Goal: Task Accomplishment & Management: Complete application form

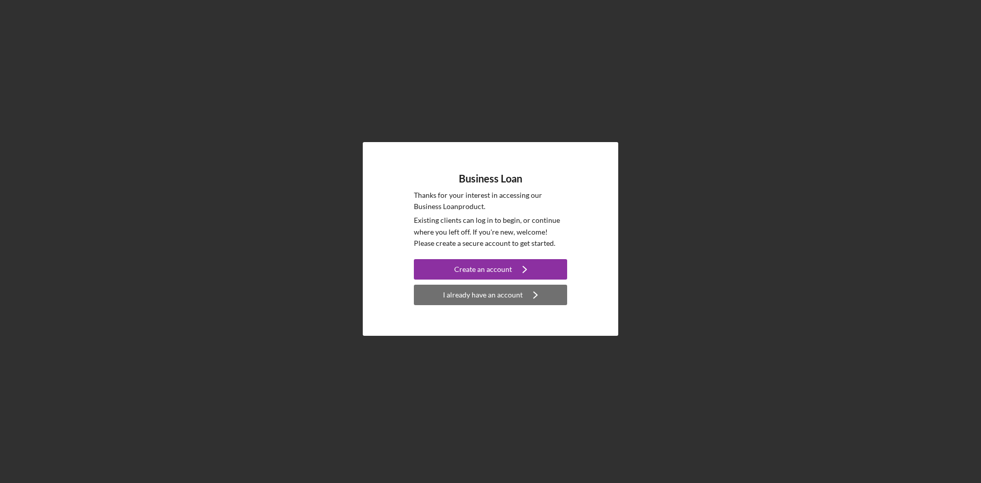
click at [511, 291] on div "I already have an account" at bounding box center [483, 295] width 80 height 20
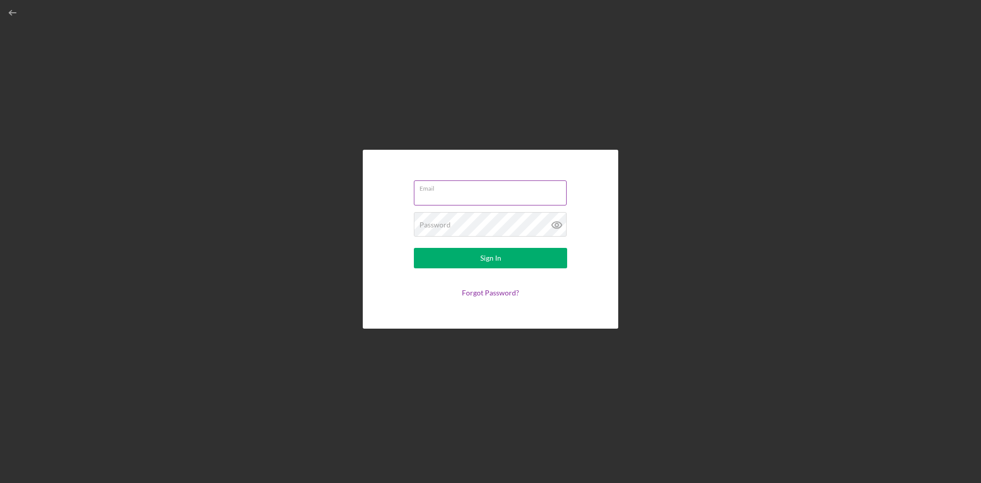
type input "[EMAIL_ADDRESS][DOMAIN_NAME]"
click at [482, 187] on label "Email" at bounding box center [493, 186] width 147 height 11
click at [482, 187] on input "ahmadsanjarmerzakhil@gmail.com" at bounding box center [490, 192] width 153 height 25
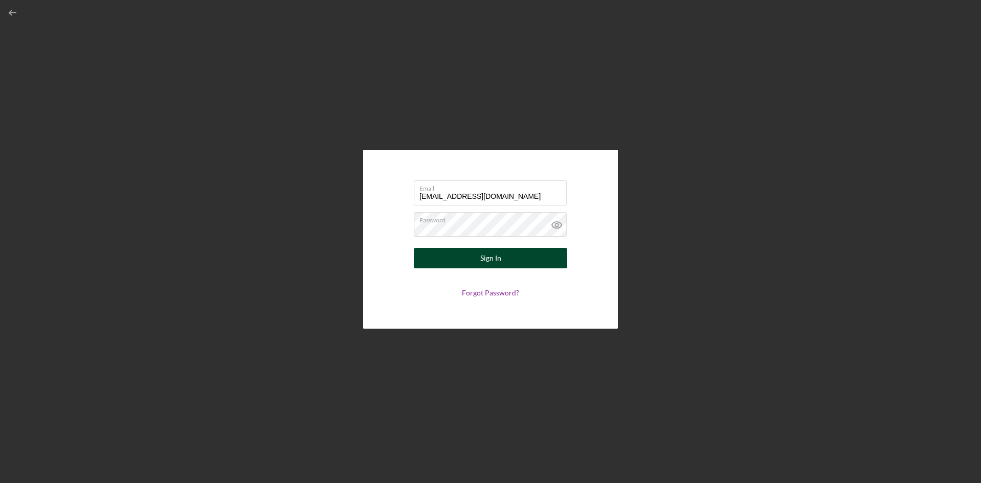
click at [490, 268] on div "Sign In" at bounding box center [490, 258] width 21 height 20
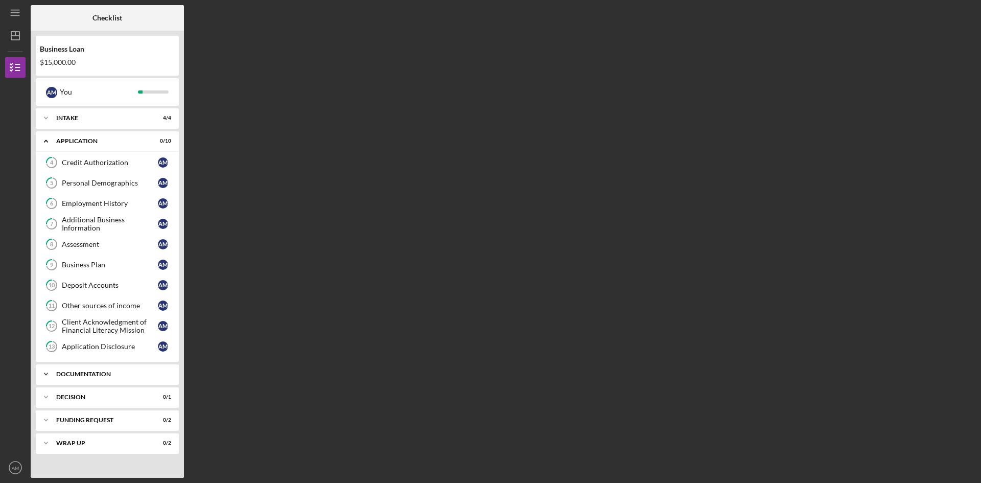
click at [115, 371] on div "Documentation" at bounding box center [111, 374] width 110 height 6
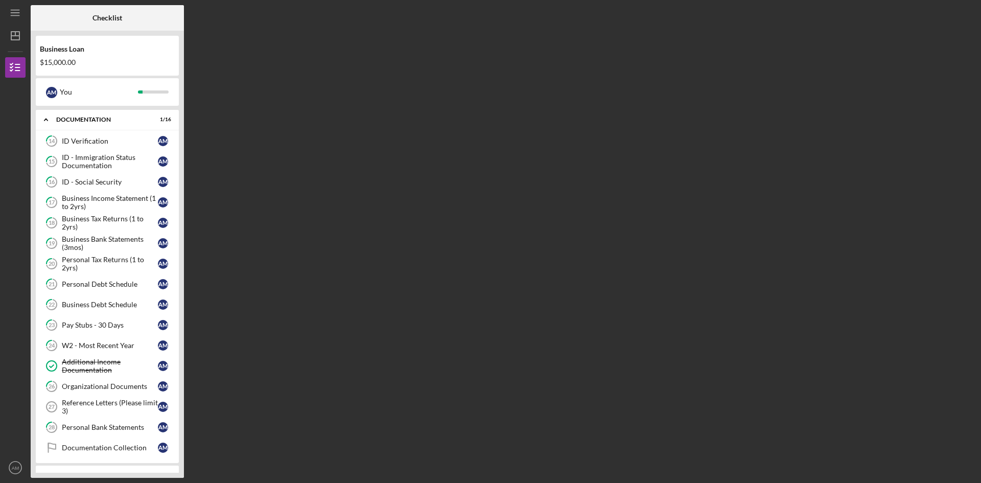
scroll to position [319, 0]
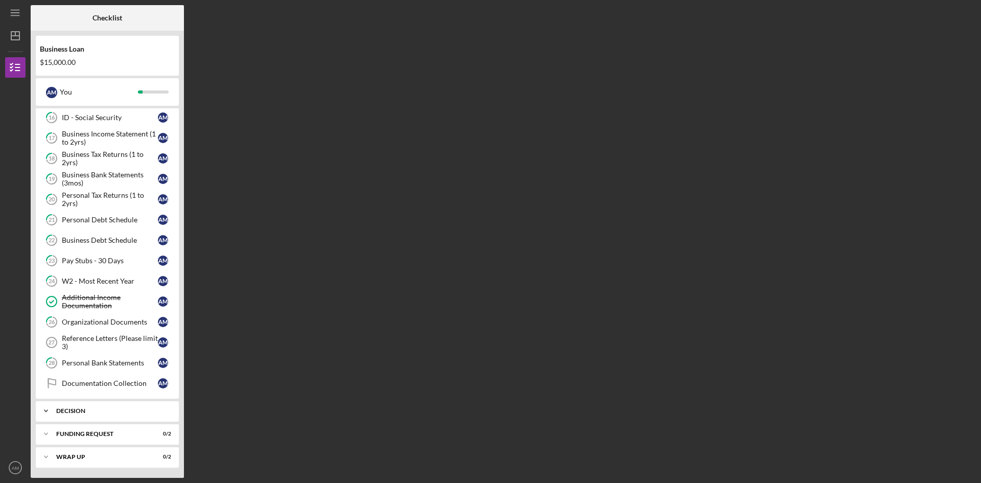
click at [88, 413] on div "Decision" at bounding box center [111, 411] width 110 height 6
click at [122, 433] on div "Decision" at bounding box center [110, 432] width 96 height 8
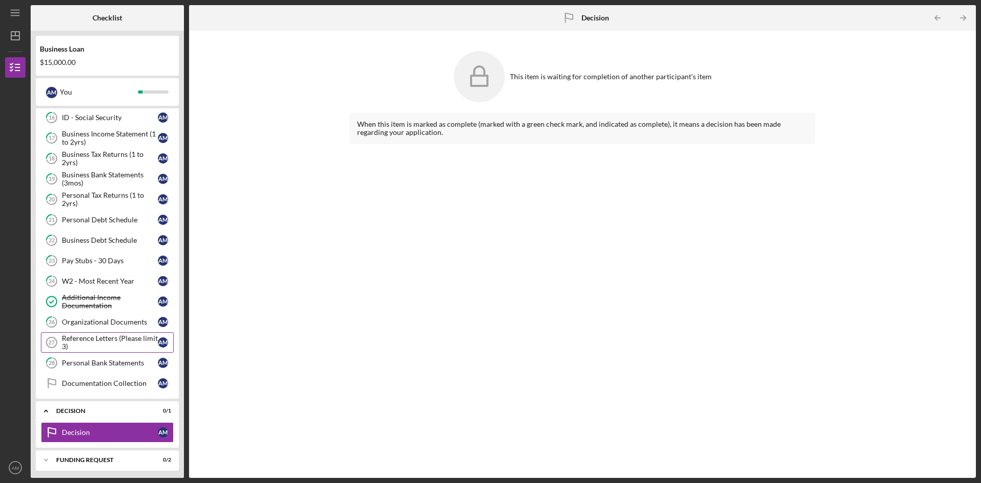
click at [132, 351] on link "Reference Letters (Please limit 3) 27 Reference Letters (Please limit 3) A M" at bounding box center [107, 342] width 133 height 20
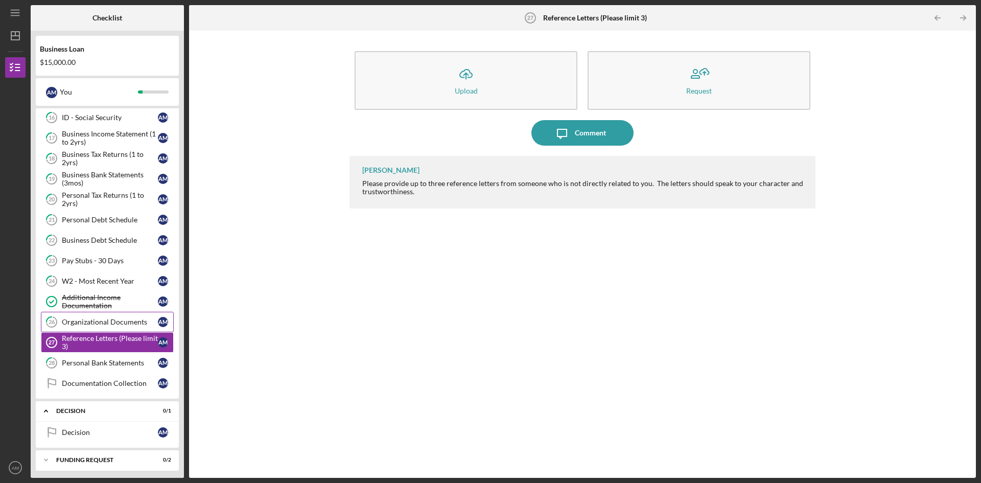
click at [115, 322] on div "Organizational Documents" at bounding box center [110, 322] width 96 height 8
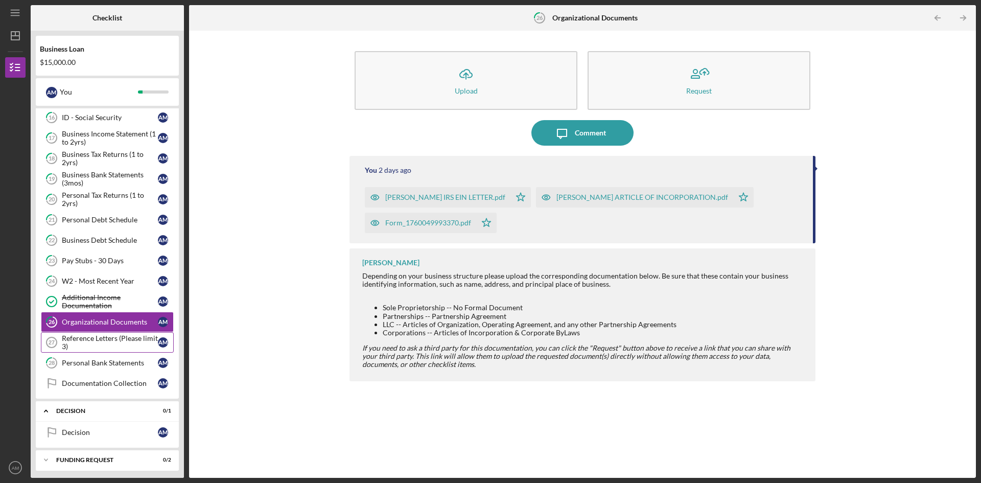
click at [115, 343] on div "Reference Letters (Please limit 3)" at bounding box center [110, 342] width 96 height 16
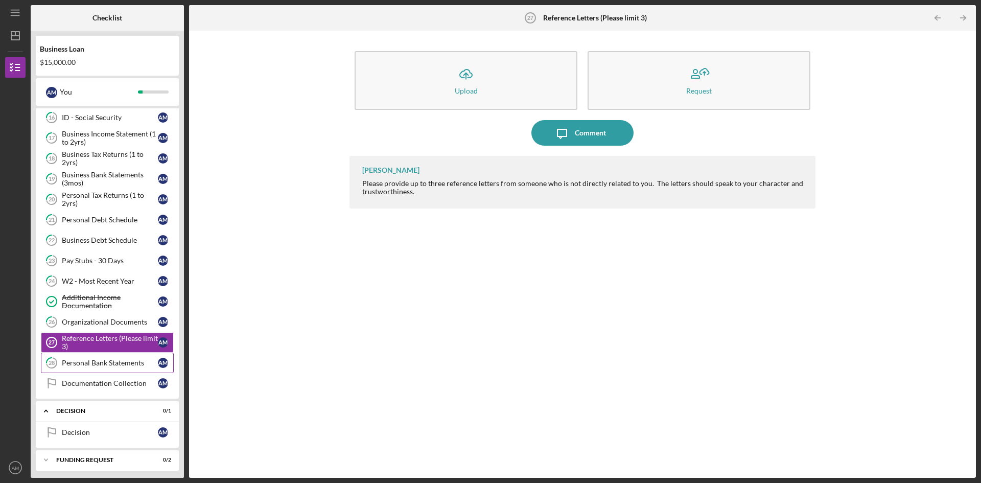
click at [123, 360] on div "Personal Bank Statements" at bounding box center [110, 363] width 96 height 8
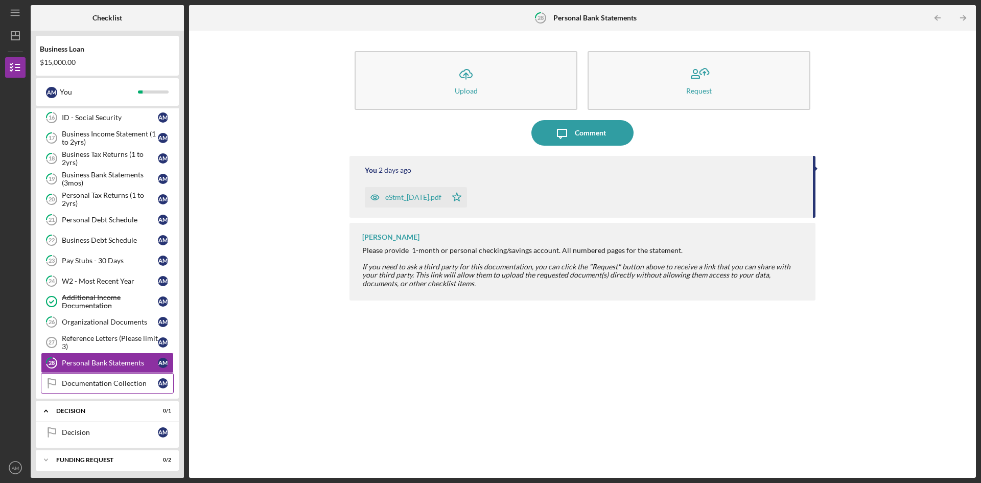
click at [115, 384] on div "Documentation Collection" at bounding box center [110, 383] width 96 height 8
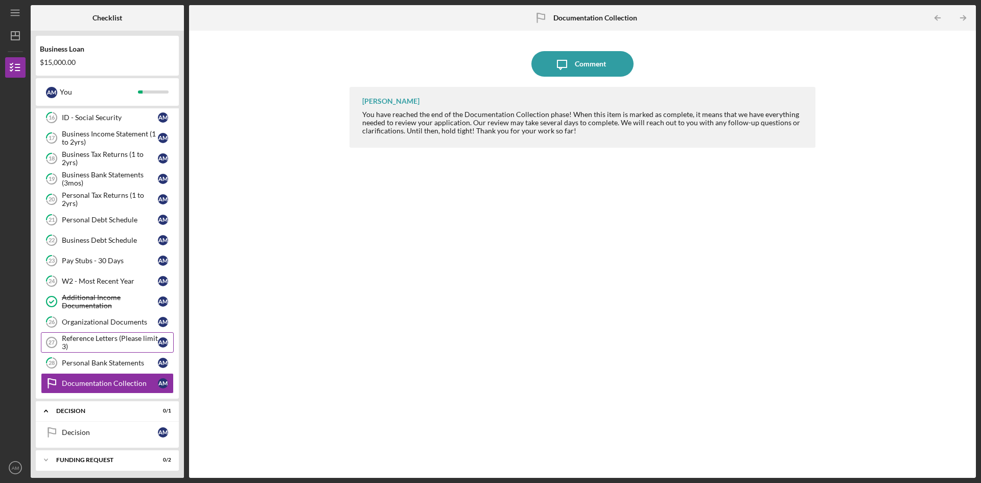
click at [103, 337] on div "Reference Letters (Please limit 3)" at bounding box center [110, 342] width 96 height 16
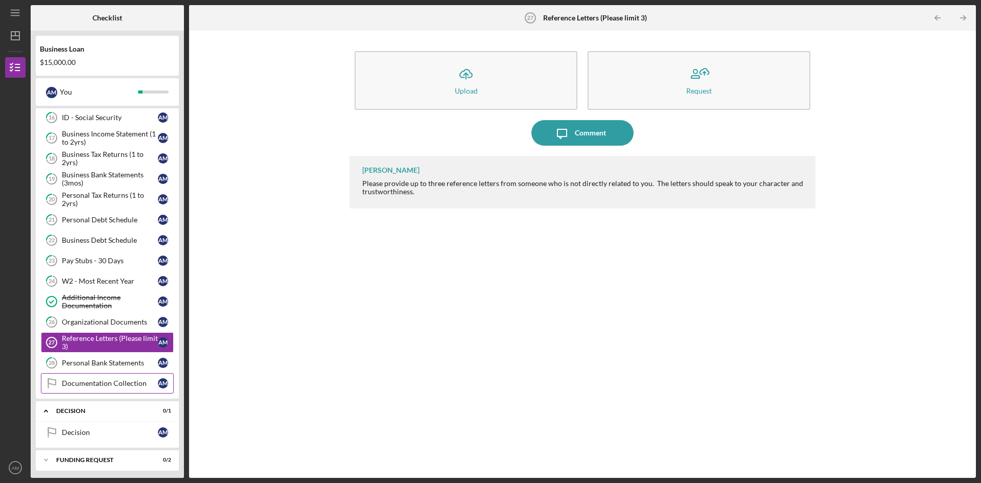
click at [128, 374] on link "Documentation Collection Documentation Collection A M" at bounding box center [107, 383] width 133 height 20
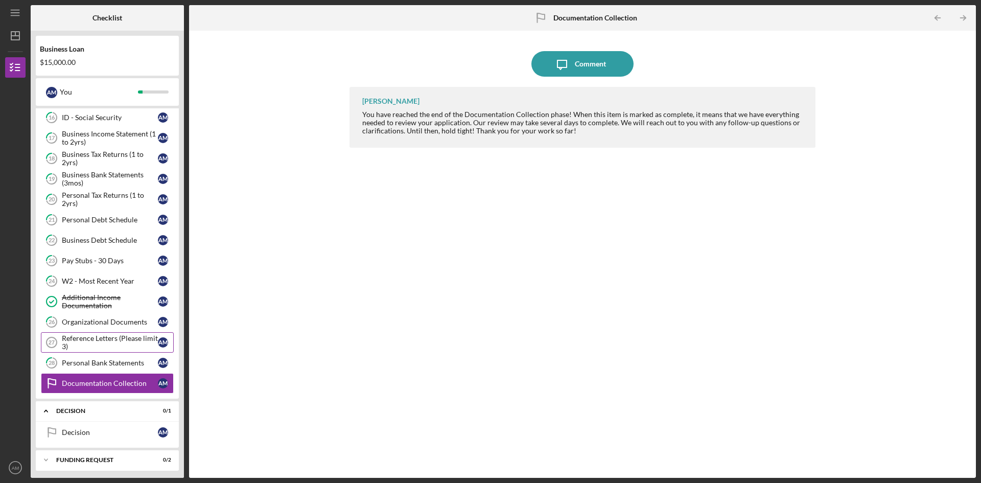
click at [118, 340] on div "Reference Letters (Please limit 3)" at bounding box center [110, 342] width 96 height 16
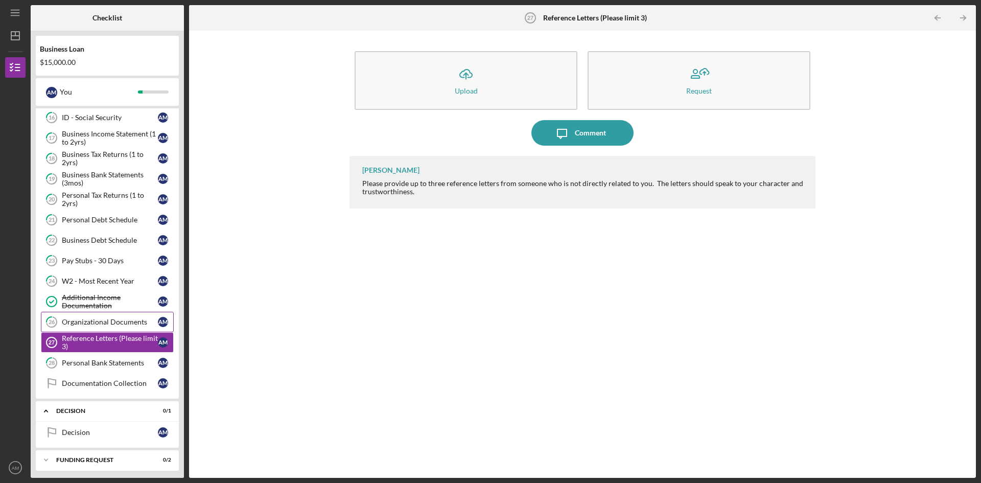
click at [63, 323] on div "Organizational Documents" at bounding box center [110, 322] width 96 height 8
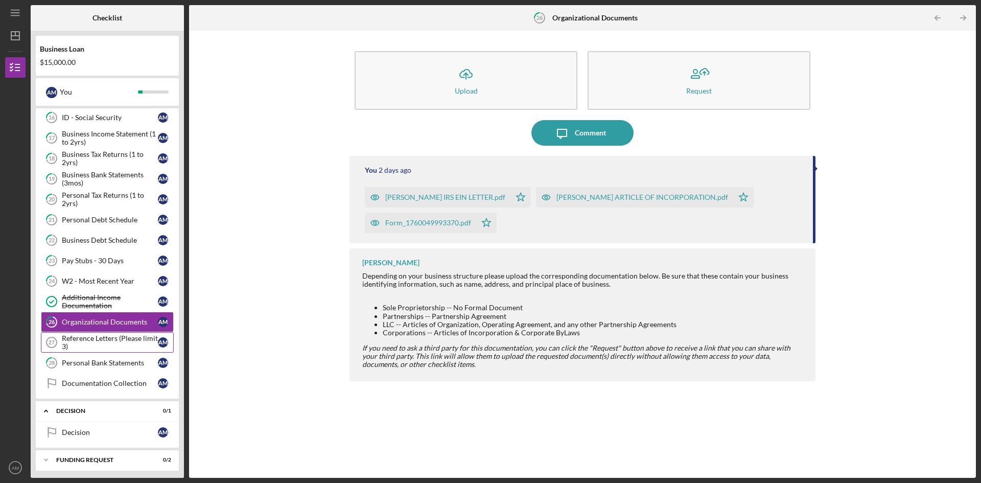
click at [83, 345] on div "Reference Letters (Please limit 3)" at bounding box center [110, 342] width 96 height 16
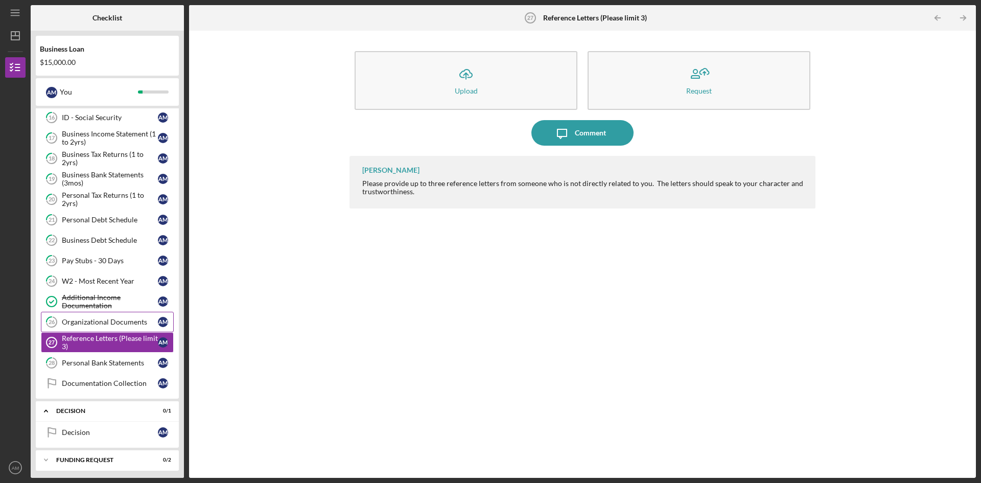
click at [113, 317] on link "26 Organizational Documents A M" at bounding box center [107, 322] width 133 height 20
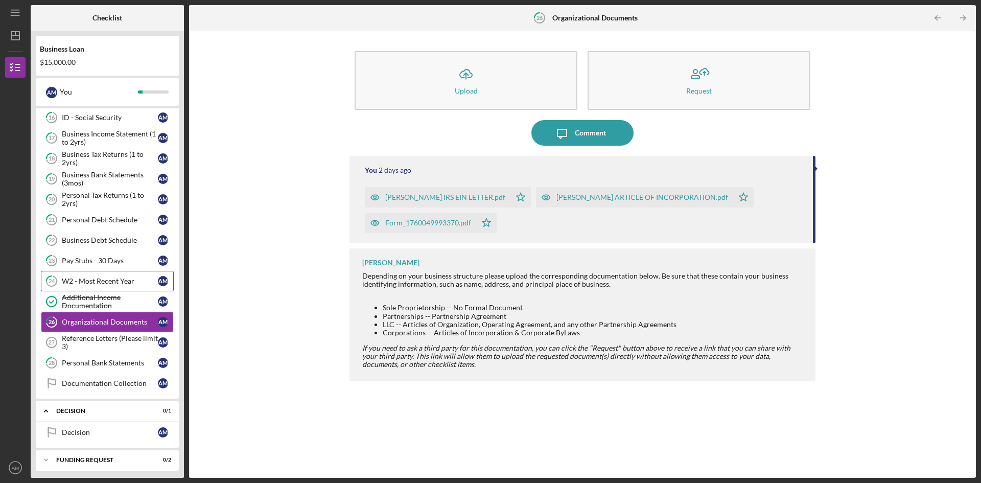
click at [118, 286] on link "24 W2 - Most Recent Year A M" at bounding box center [107, 281] width 133 height 20
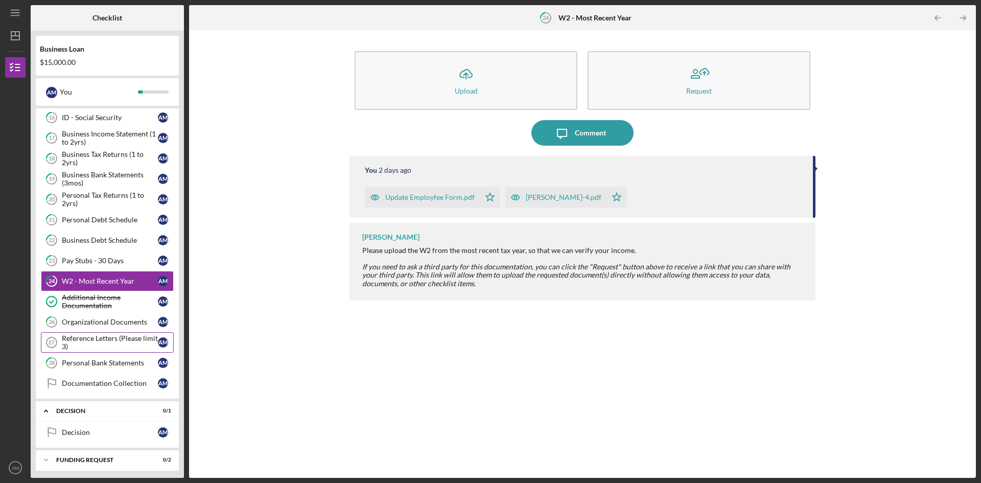
click at [107, 346] on div "Reference Letters (Please limit 3)" at bounding box center [110, 342] width 96 height 16
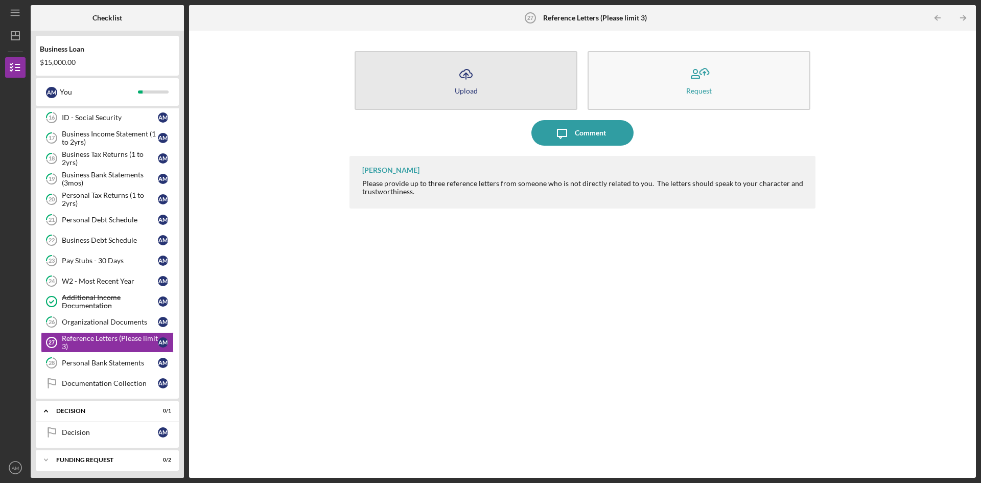
click at [458, 86] on button "Icon/Upload Upload" at bounding box center [466, 80] width 223 height 59
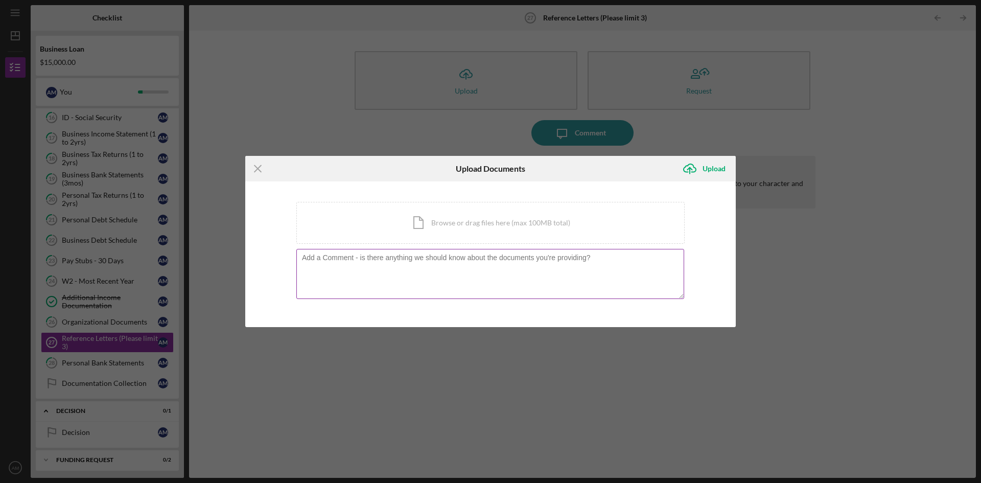
click at [506, 251] on div at bounding box center [490, 275] width 388 height 52
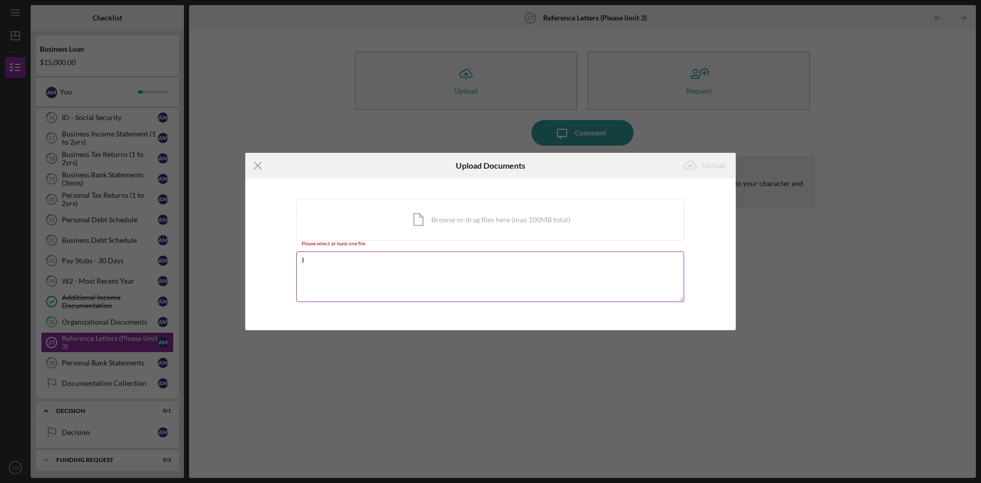
type textarea "I"
click at [260, 167] on icon "Icon/Menu Close" at bounding box center [258, 166] width 26 height 26
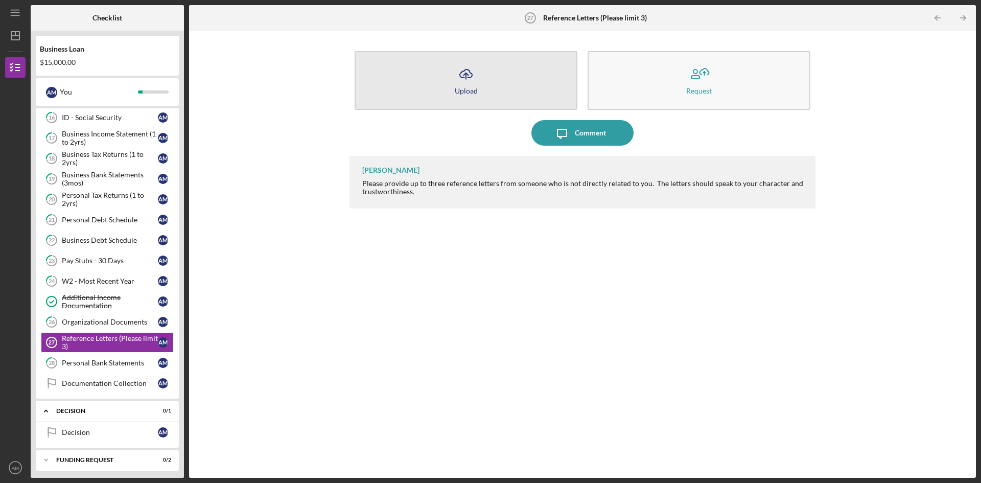
drag, startPoint x: 415, startPoint y: 107, endPoint x: 423, endPoint y: 106, distance: 7.7
click at [415, 107] on button "Icon/Upload Upload" at bounding box center [466, 80] width 223 height 59
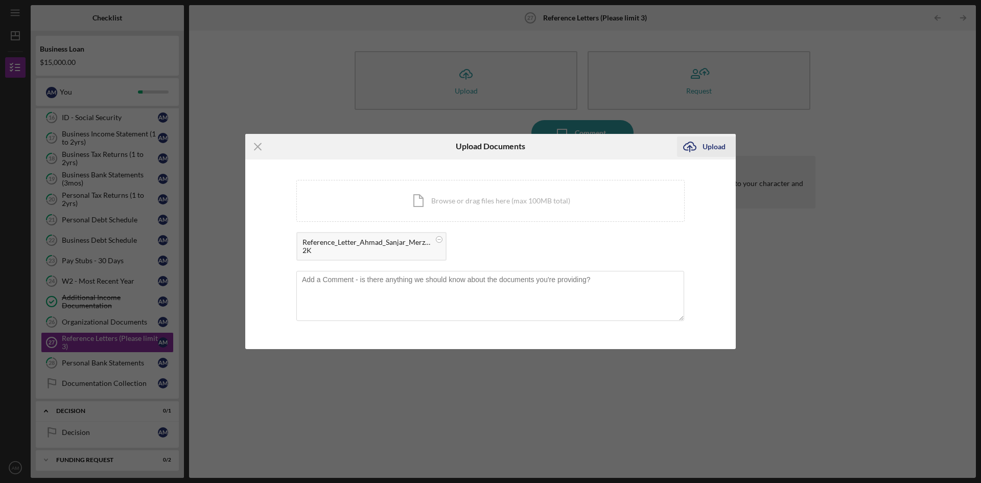
click at [717, 151] on div "Upload" at bounding box center [714, 146] width 23 height 20
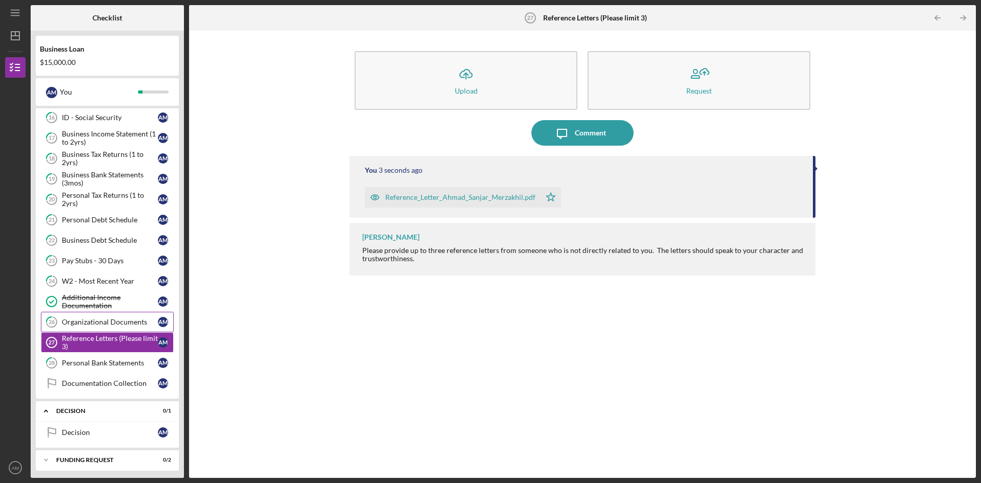
click at [135, 318] on div "Organizational Documents" at bounding box center [110, 322] width 96 height 8
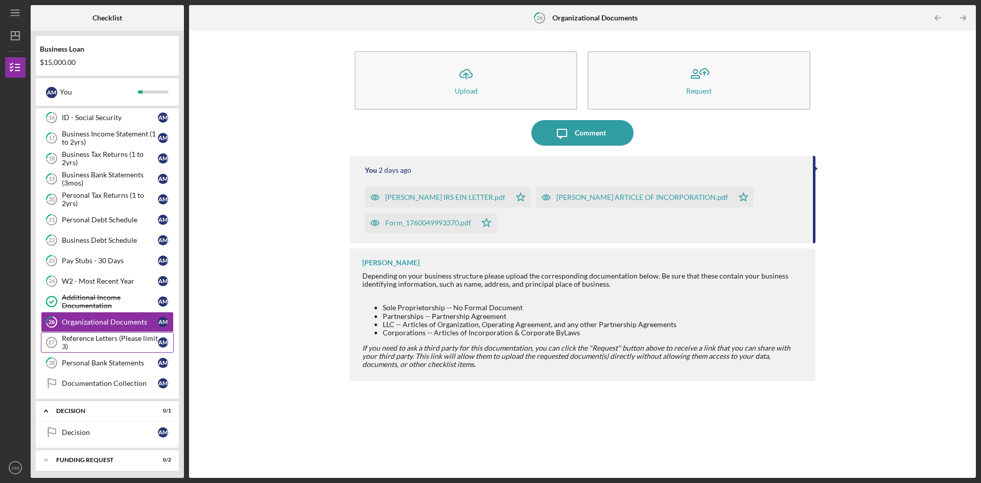
click at [118, 344] on div "Reference Letters (Please limit 3)" at bounding box center [110, 342] width 96 height 16
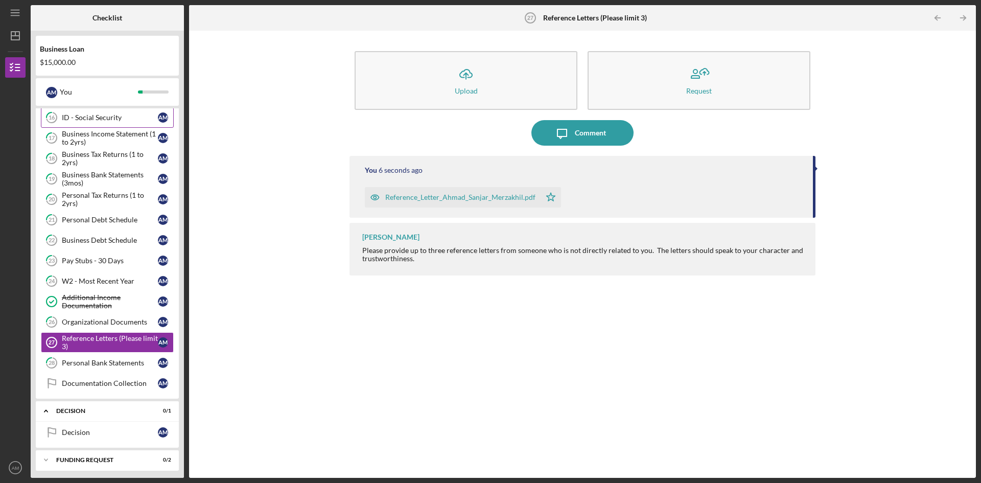
click at [121, 127] on link "16 ID - Social Security A M" at bounding box center [107, 117] width 133 height 20
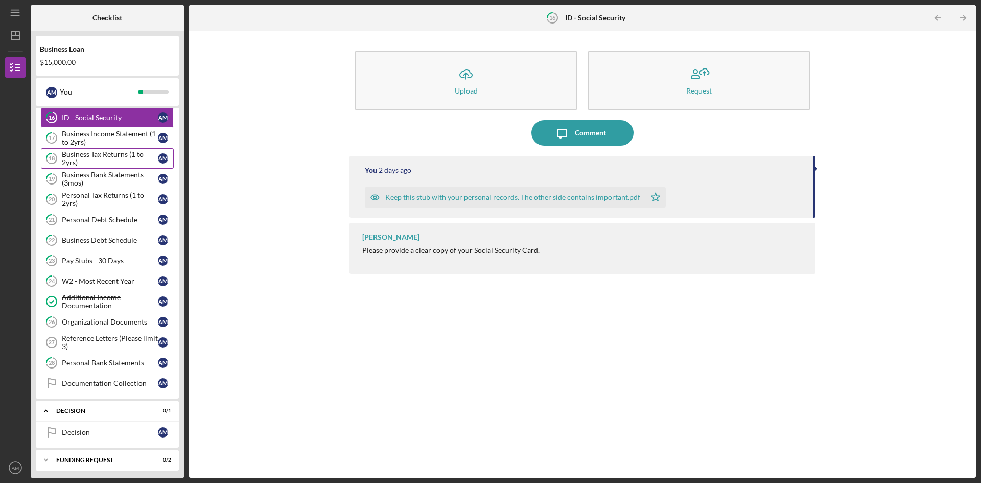
click at [122, 149] on link "18 Business Tax Returns (1 to 2yrs) A M" at bounding box center [107, 158] width 133 height 20
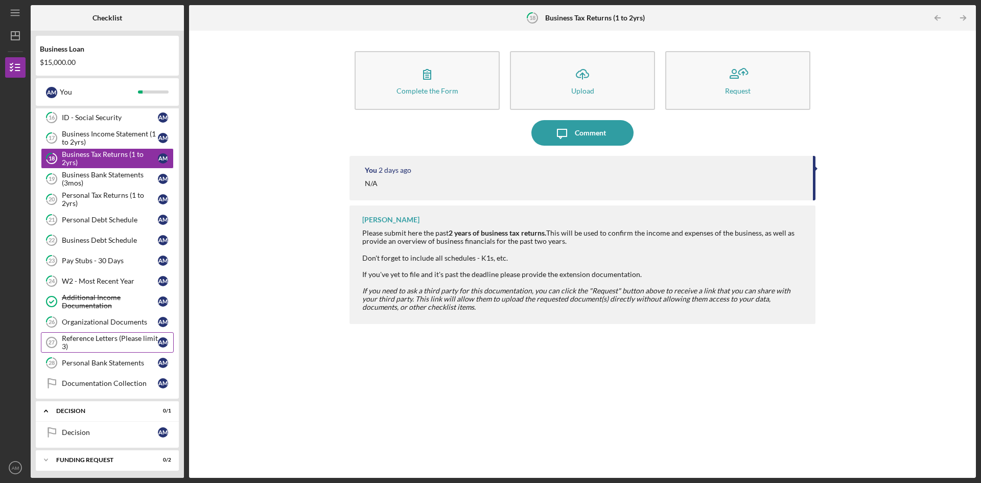
click at [108, 347] on div "Reference Letters (Please limit 3)" at bounding box center [110, 342] width 96 height 16
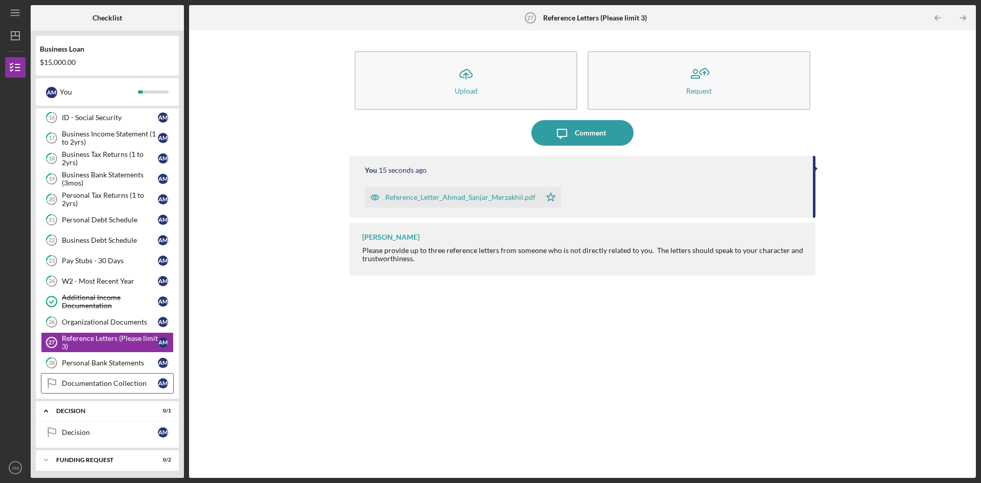
click at [102, 389] on link "Documentation Collection Documentation Collection A M" at bounding box center [107, 383] width 133 height 20
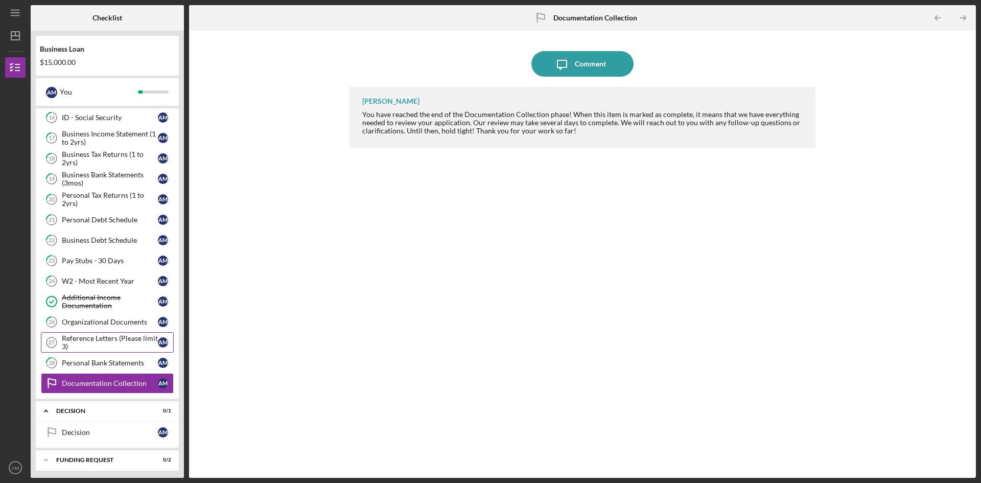
click at [106, 341] on div "Reference Letters (Please limit 3)" at bounding box center [110, 342] width 96 height 16
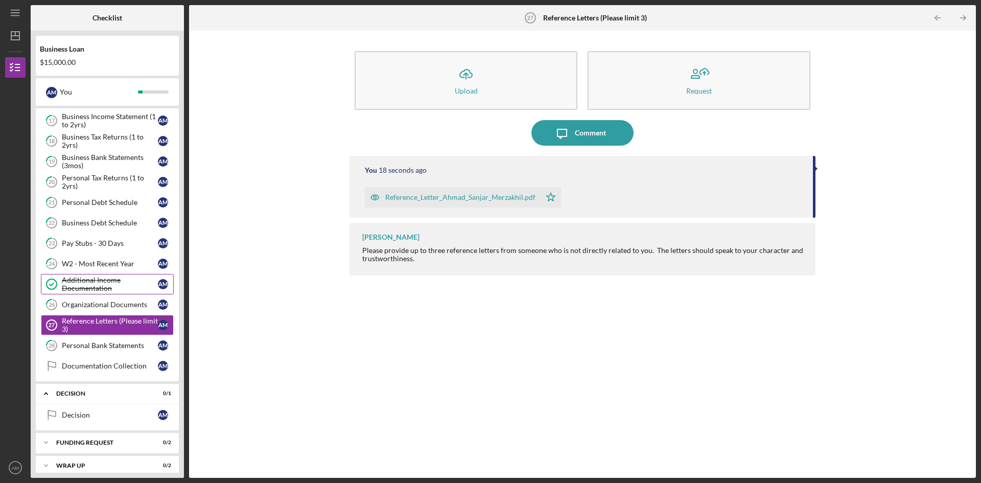
scroll to position [345, 0]
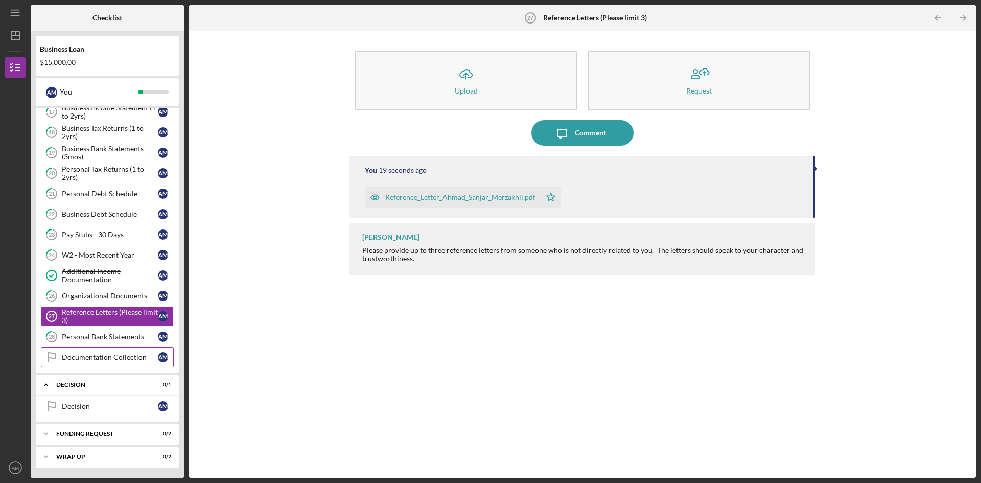
click at [115, 367] on link "Documentation Collection Documentation Collection A M" at bounding box center [107, 357] width 133 height 20
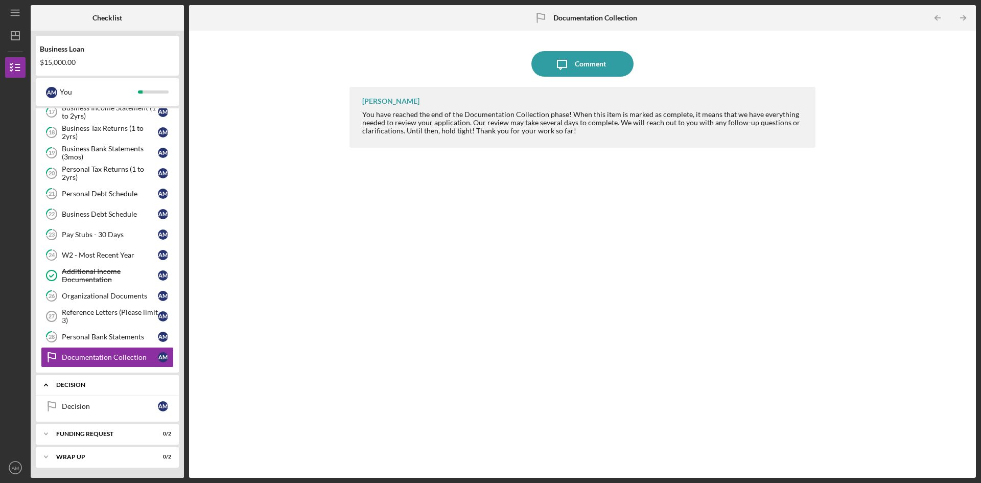
click at [112, 384] on div "Decision" at bounding box center [111, 385] width 110 height 6
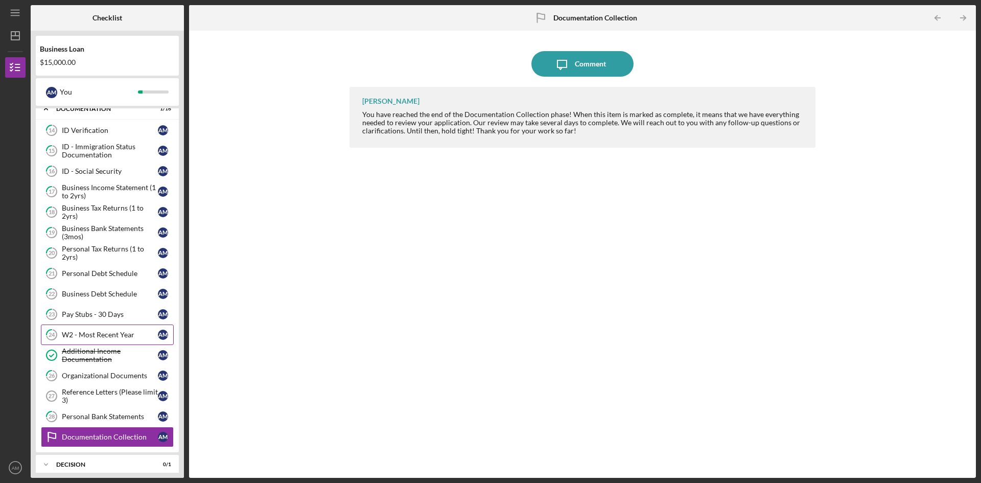
scroll to position [268, 0]
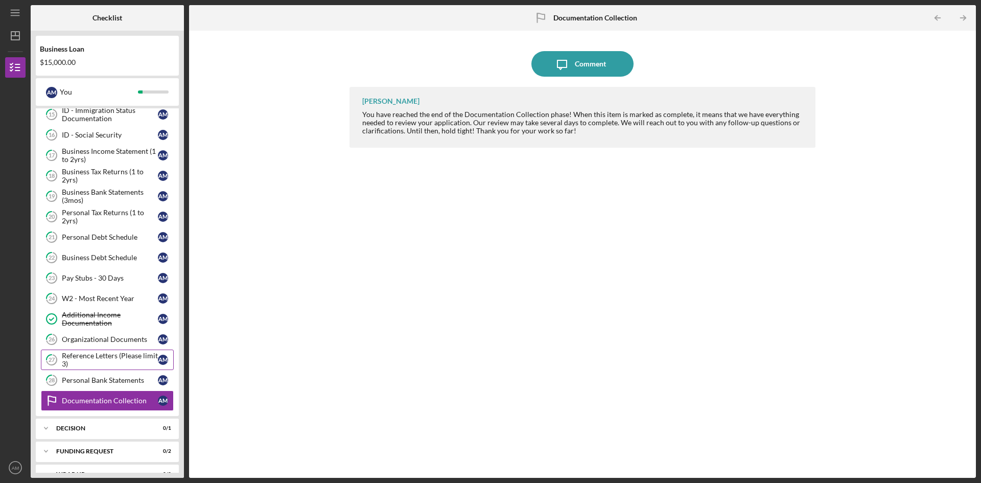
scroll to position [319, 0]
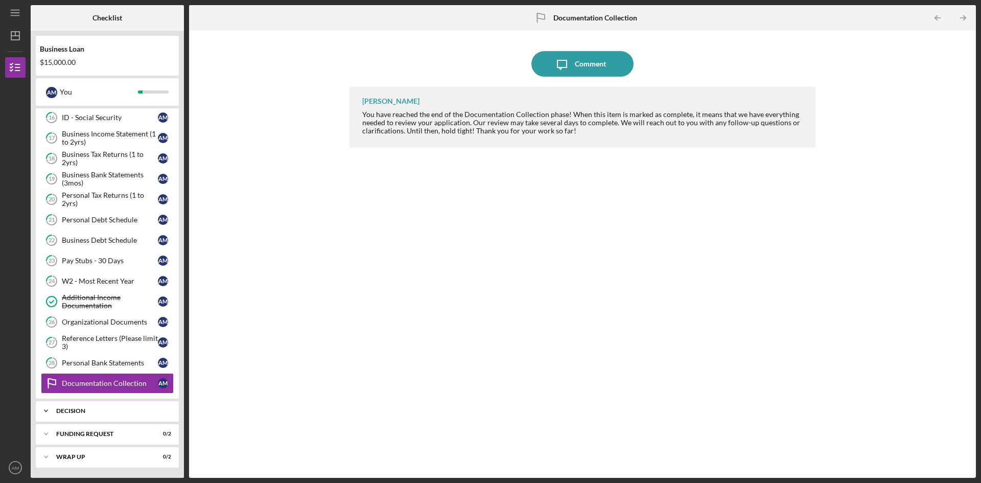
click at [146, 407] on div "Icon/Expander Decision 0 / 1" at bounding box center [107, 411] width 143 height 20
click at [144, 378] on link "Documentation Collection Documentation Collection A M" at bounding box center [107, 383] width 133 height 20
click at [125, 358] on link "28 Personal Bank Statements A M" at bounding box center [107, 363] width 133 height 20
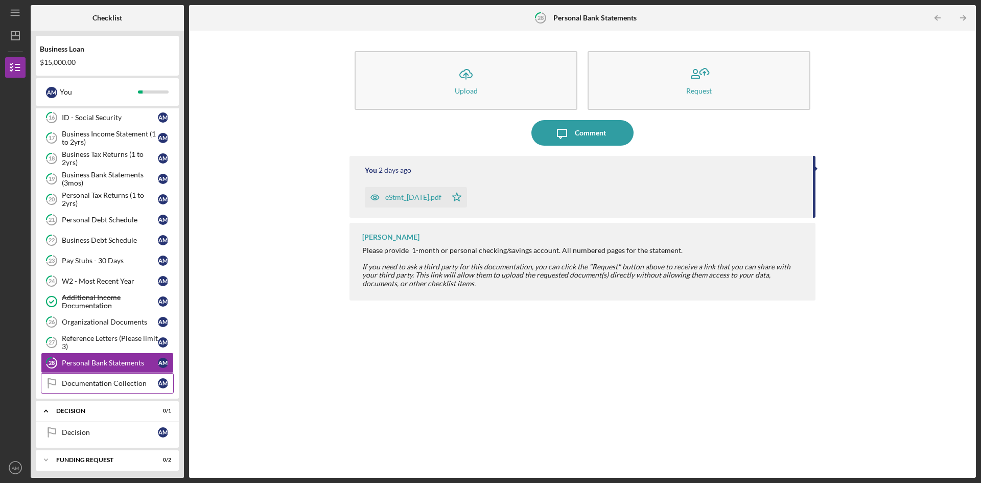
click at [120, 380] on div "Documentation Collection" at bounding box center [110, 383] width 96 height 8
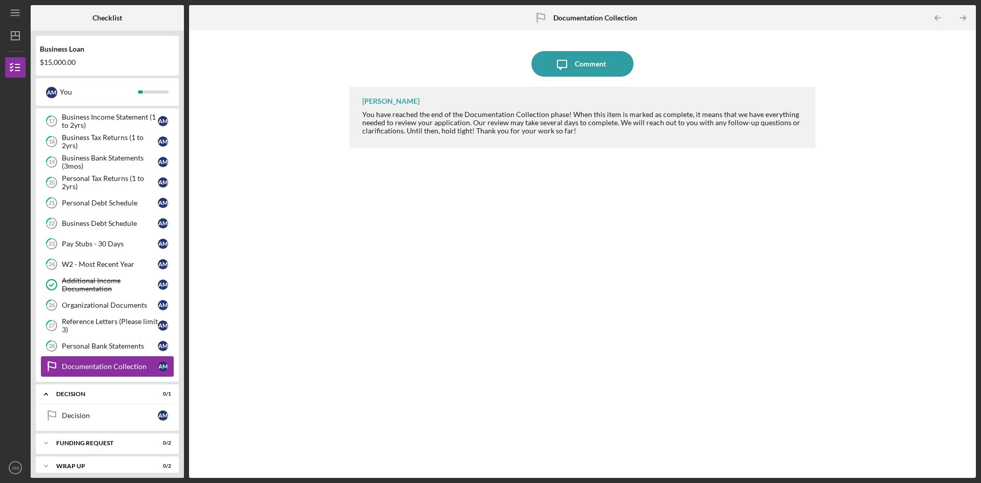
scroll to position [345, 0]
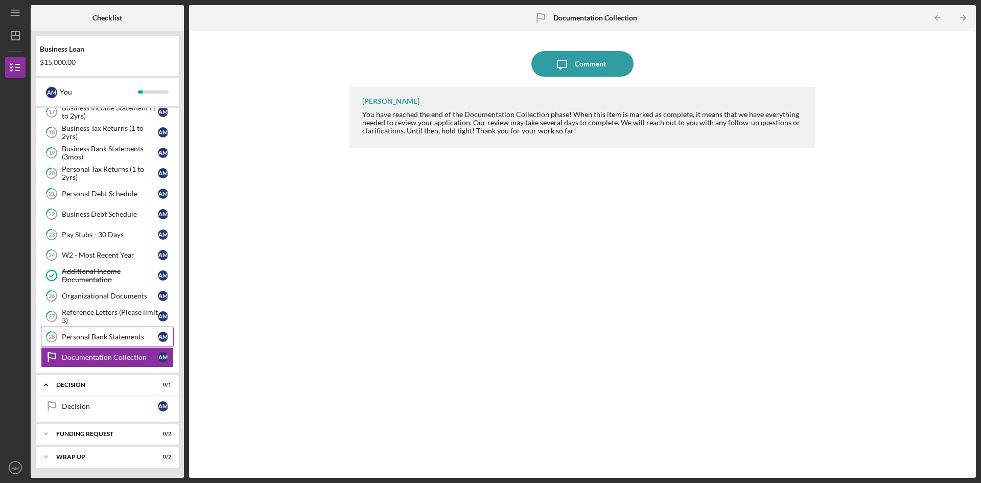
click at [124, 338] on div "Personal Bank Statements" at bounding box center [110, 337] width 96 height 8
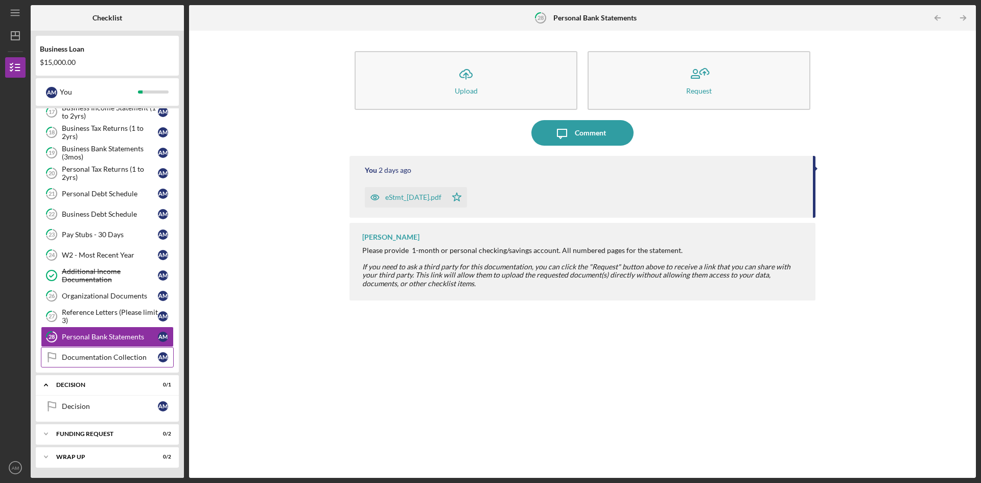
click at [130, 359] on div "Documentation Collection" at bounding box center [110, 357] width 96 height 8
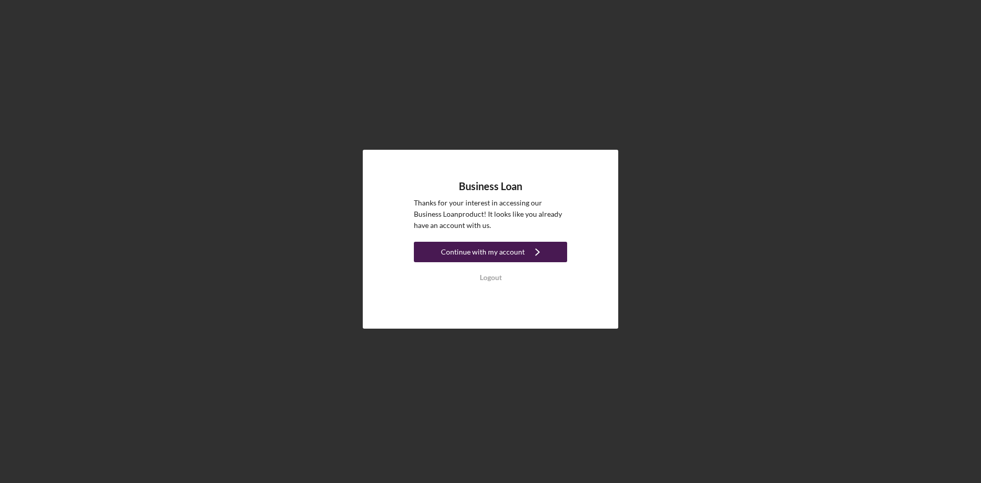
click at [474, 258] on div "Continue with my account" at bounding box center [483, 252] width 84 height 20
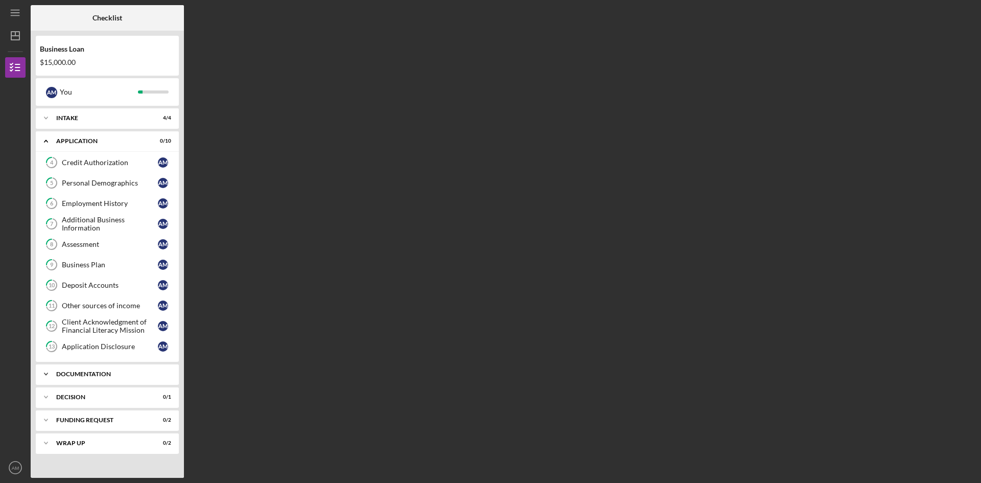
click at [65, 380] on div "Icon/Expander Documentation 1 / 16" at bounding box center [107, 374] width 143 height 20
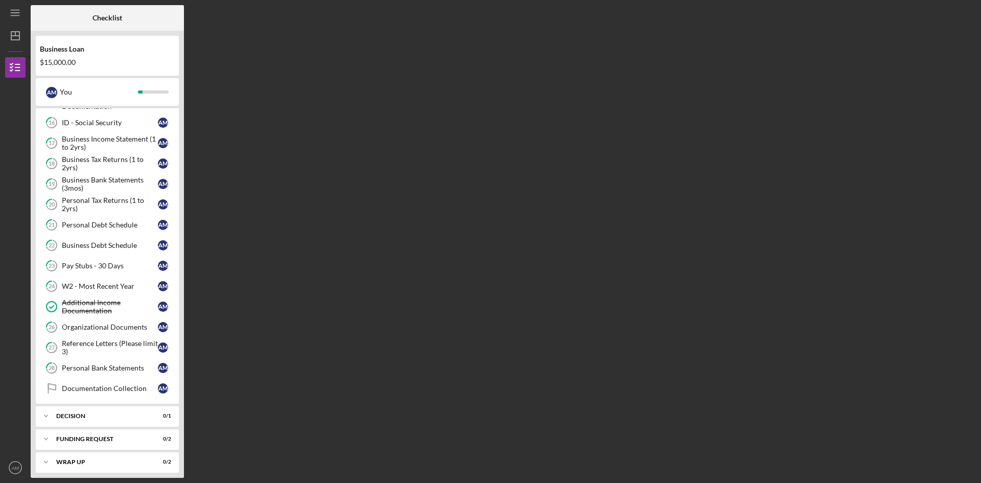
scroll to position [319, 0]
